Goal: Task Accomplishment & Management: Manage account settings

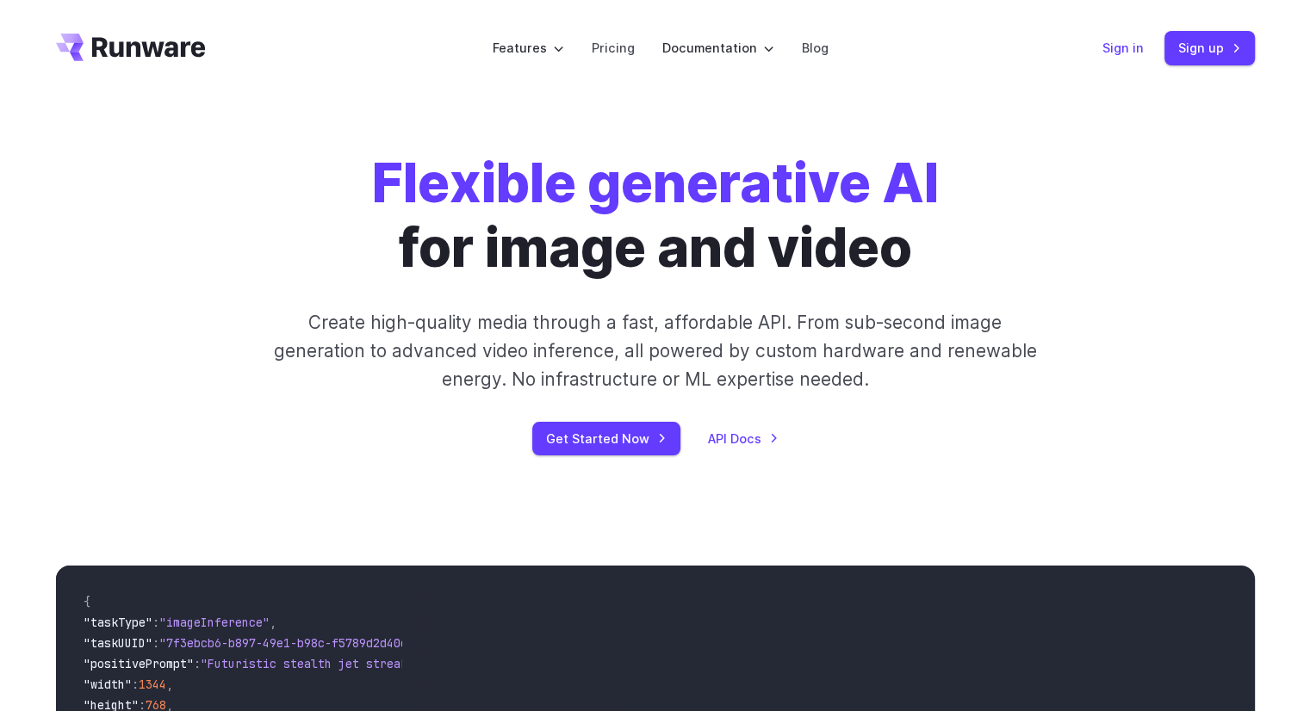
click at [1132, 51] on link "Sign in" at bounding box center [1122, 48] width 41 height 20
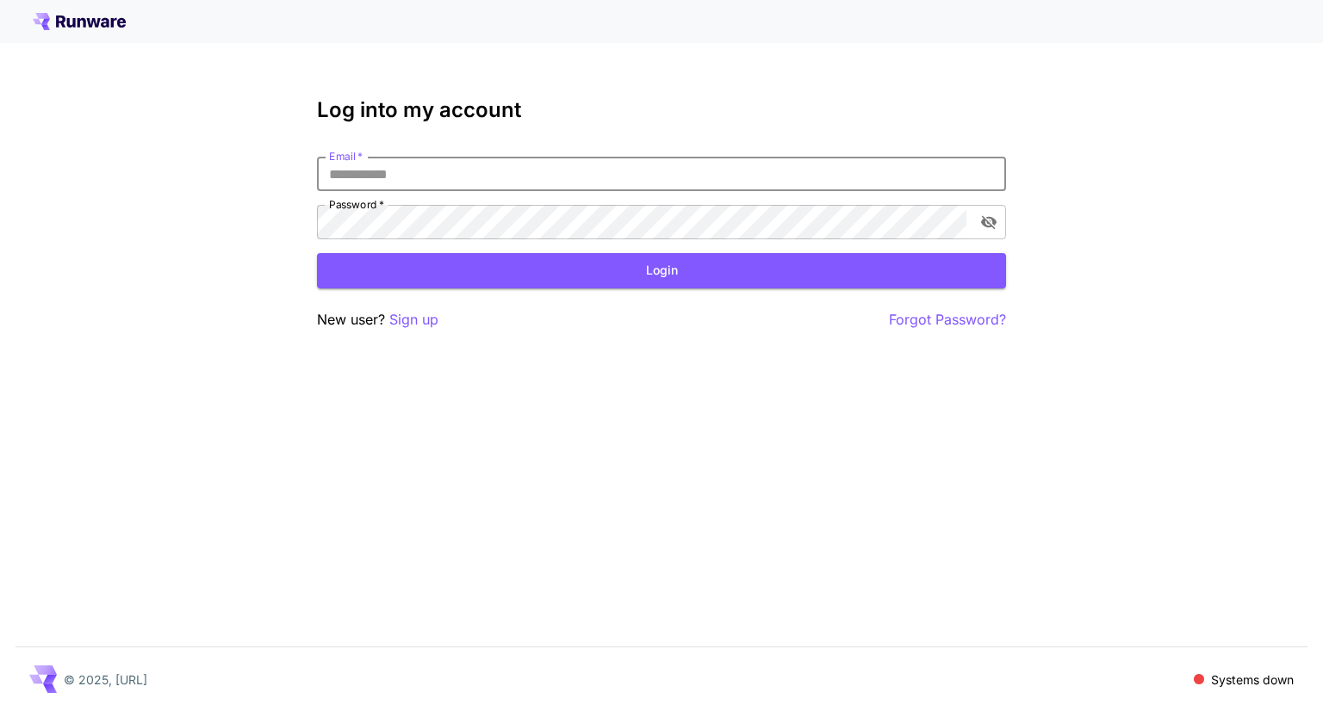
click at [644, 179] on input "Email   *" at bounding box center [661, 174] width 689 height 34
type input "**********"
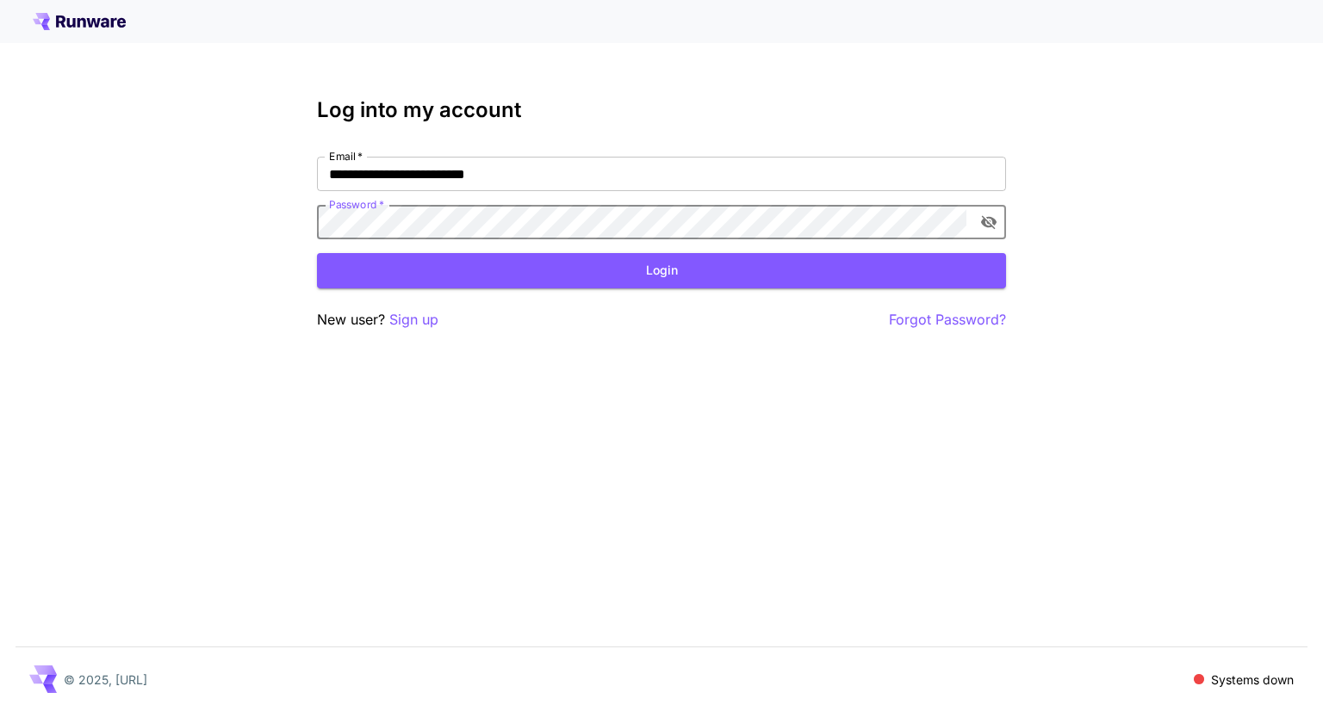
click button "Login" at bounding box center [661, 270] width 689 height 35
